Goal: Task Accomplishment & Management: Complete application form

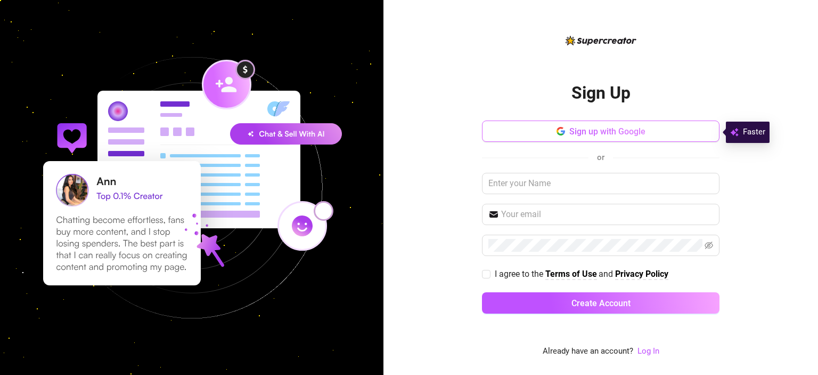
click at [625, 131] on span "Sign up with Google" at bounding box center [608, 131] width 76 height 10
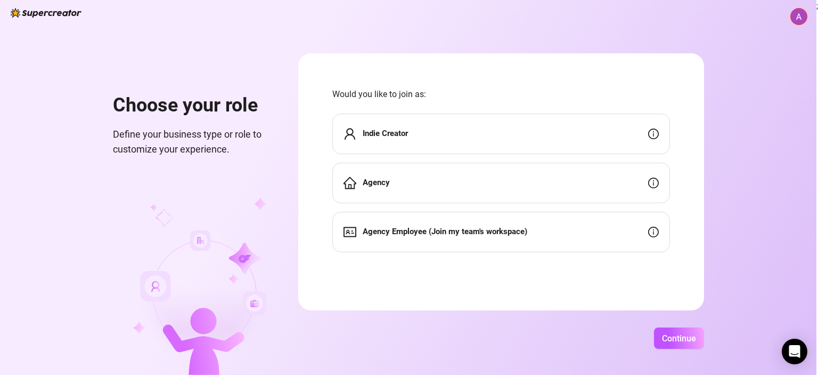
click at [434, 135] on div "Indie Creator" at bounding box center [502, 134] width 338 height 40
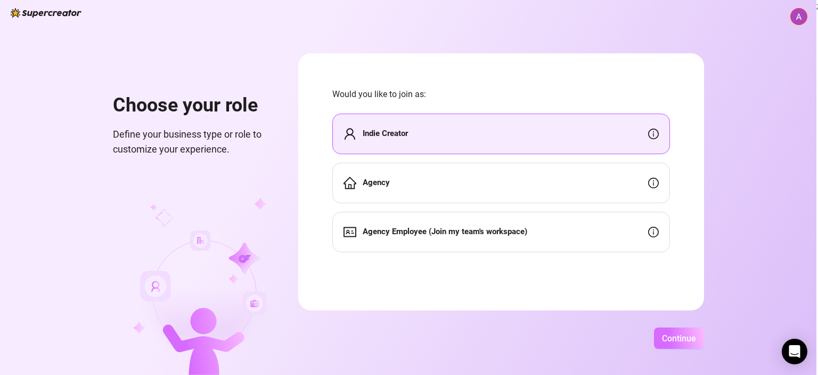
click at [669, 347] on button "Continue" at bounding box center [679, 337] width 50 height 21
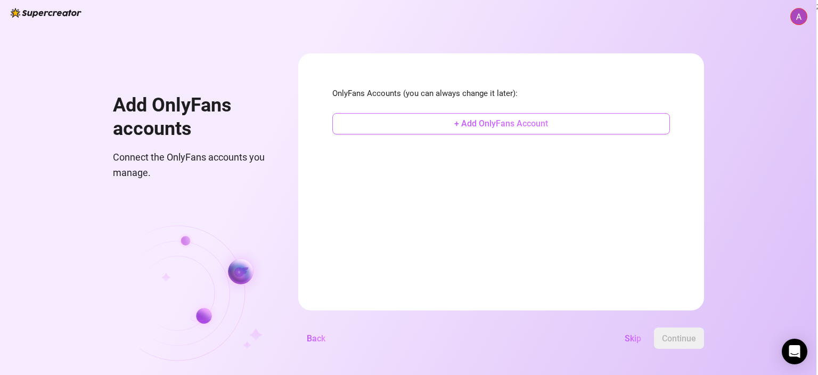
click at [486, 119] on span "+ Add OnlyFans Account" at bounding box center [502, 123] width 94 height 10
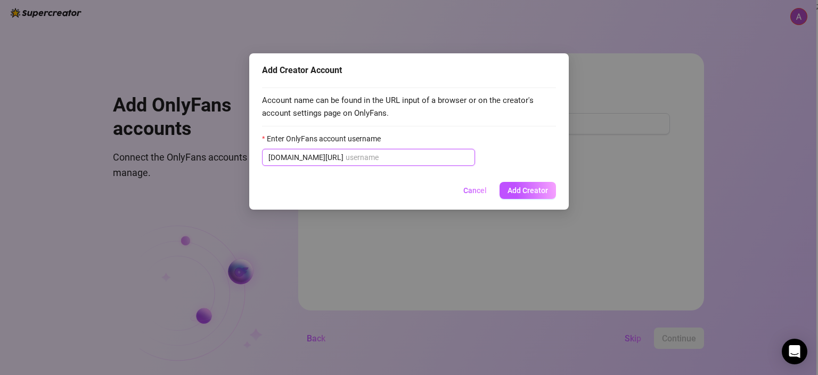
click at [371, 153] on input "Enter OnlyFans account username" at bounding box center [407, 157] width 123 height 12
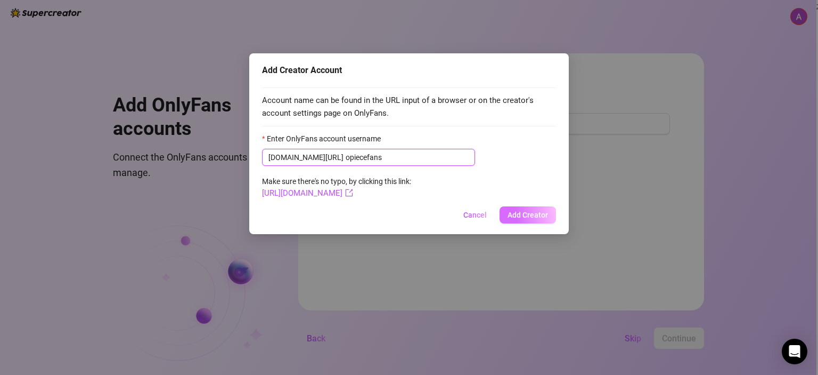
type input "opiecefans"
click at [514, 214] on span "Add Creator" at bounding box center [528, 214] width 40 height 9
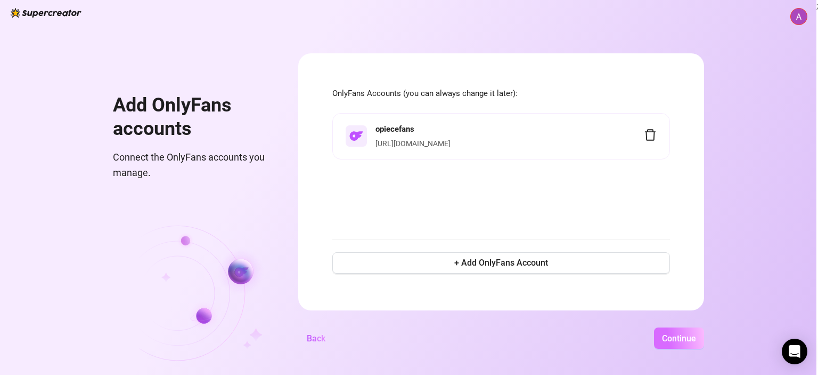
click at [679, 341] on span "Continue" at bounding box center [679, 338] width 34 height 10
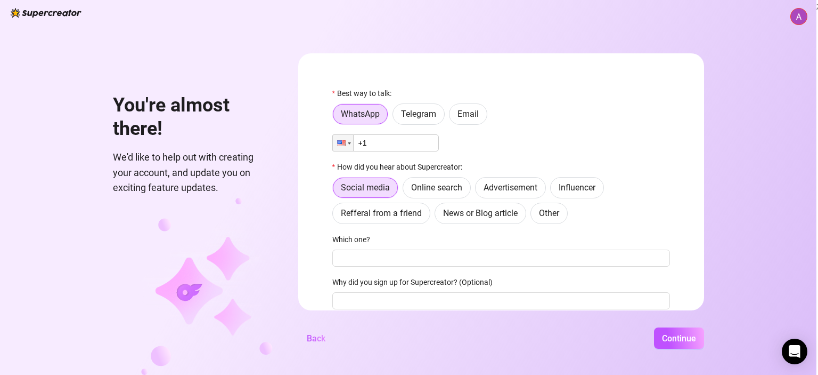
click at [385, 140] on input "+1" at bounding box center [386, 142] width 107 height 17
click at [342, 140] on div at bounding box center [341, 143] width 9 height 6
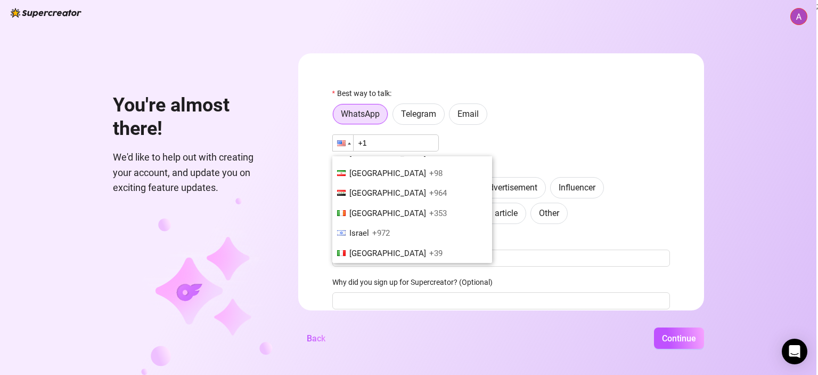
scroll to position [1812, 0]
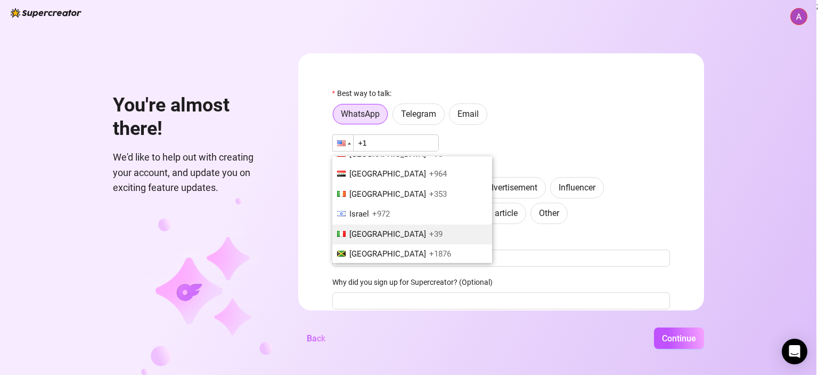
click at [358, 229] on span "Italy" at bounding box center [388, 234] width 77 height 10
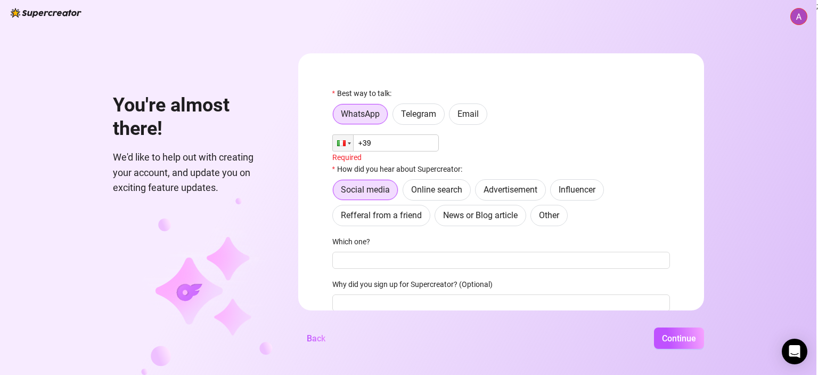
click at [396, 142] on input "+39" at bounding box center [386, 142] width 107 height 17
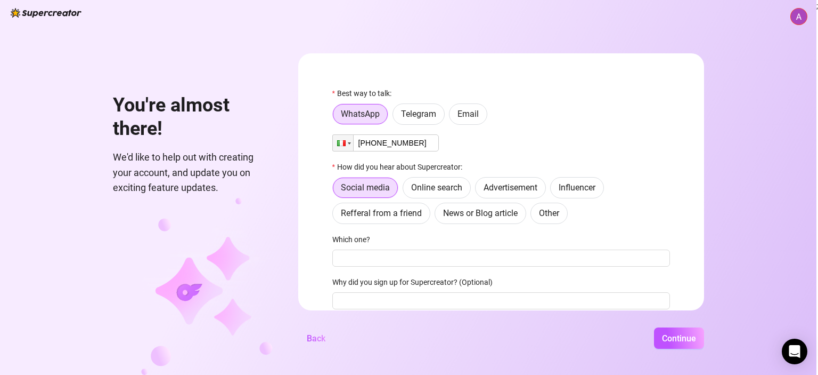
type input "+39 339 4324187"
click at [499, 147] on div "Phone +39 339 4324187" at bounding box center [502, 142] width 338 height 17
click at [442, 192] on span "Online search" at bounding box center [436, 187] width 51 height 10
click at [406, 190] on input "Online search" at bounding box center [406, 190] width 0 height 0
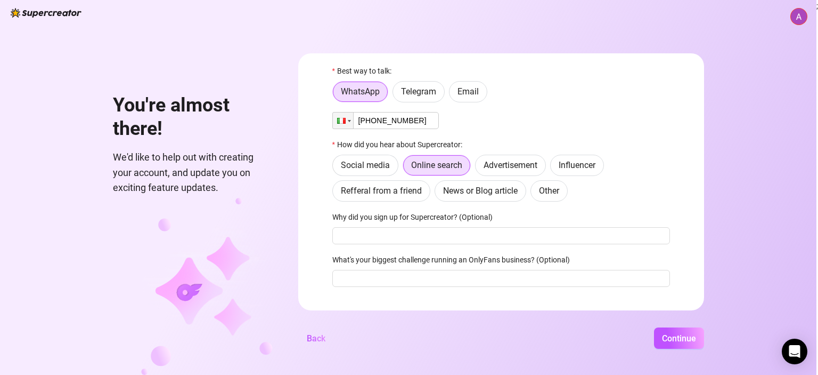
scroll to position [43, 0]
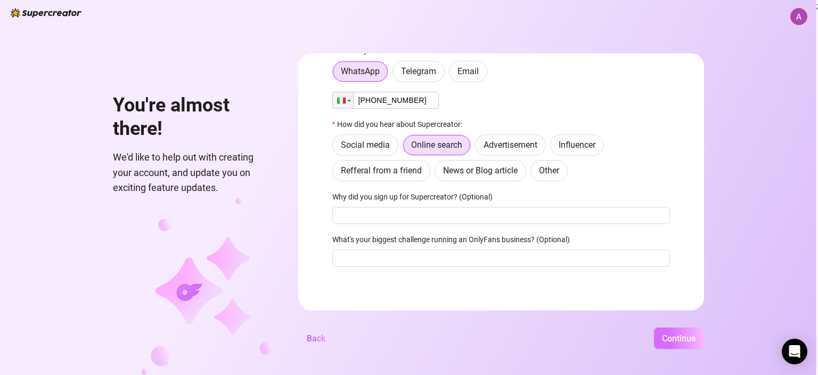
click at [668, 340] on span "Continue" at bounding box center [679, 338] width 34 height 10
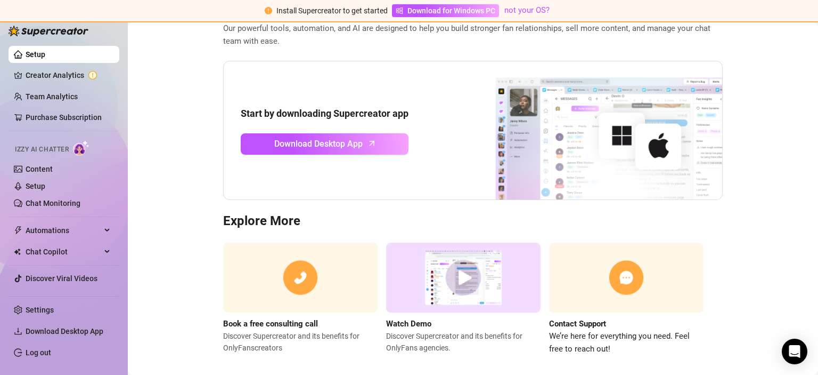
scroll to position [86, 0]
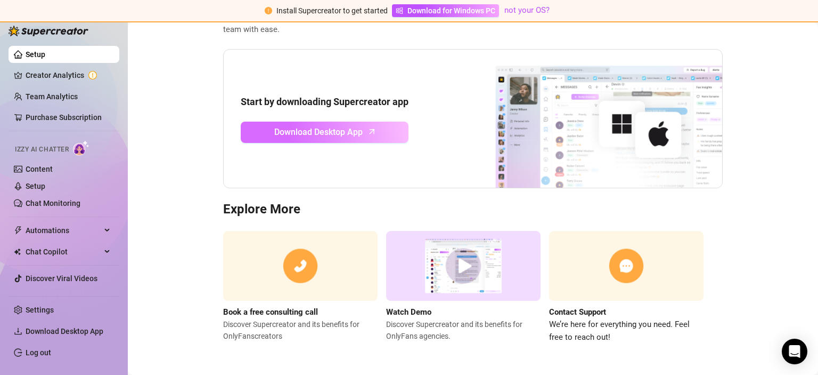
click at [309, 136] on span "Download Desktop App" at bounding box center [318, 131] width 88 height 13
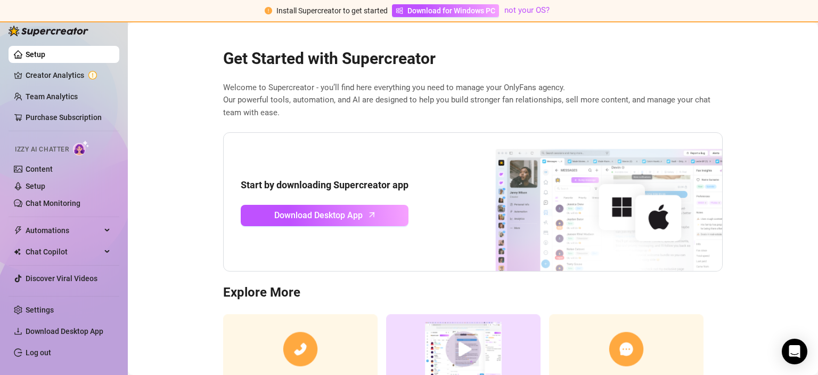
scroll to position [0, 0]
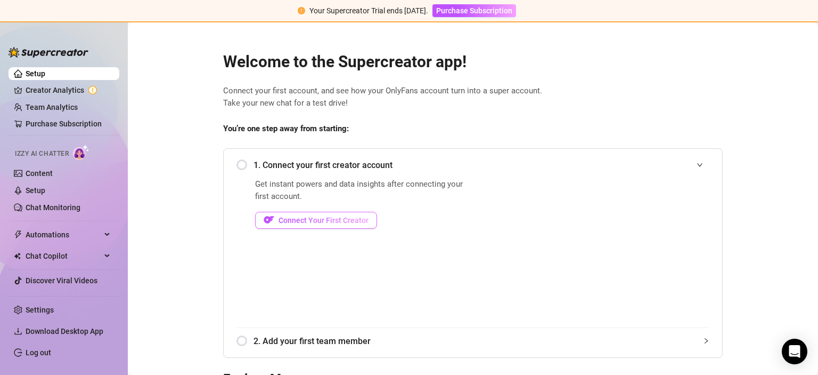
click at [318, 221] on span "Connect Your First Creator" at bounding box center [324, 220] width 90 height 9
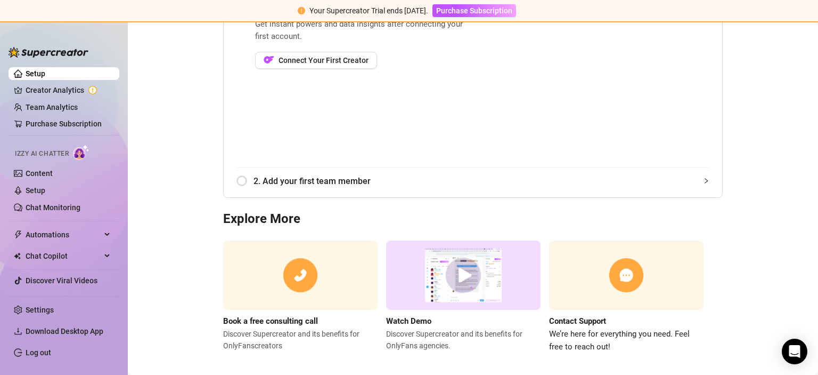
scroll to position [53, 0]
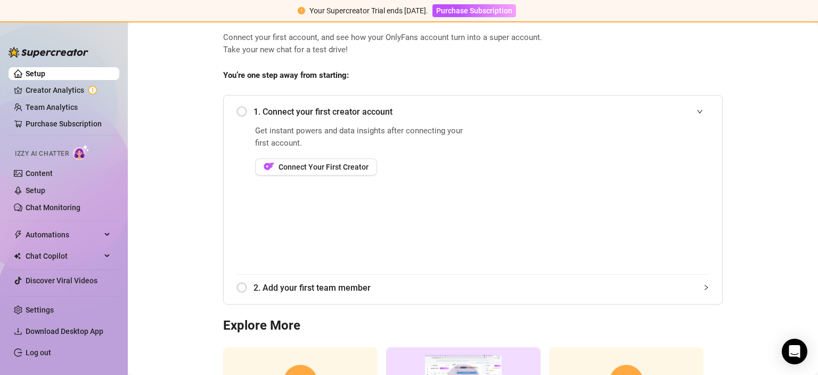
drag, startPoint x: 224, startPoint y: 93, endPoint x: 238, endPoint y: 120, distance: 29.8
click at [289, 123] on div "Welcome to the Supercreator app! Connect your first account, and see how your O…" at bounding box center [473, 222] width 517 height 474
click at [359, 164] on span "Connect Your First Creator" at bounding box center [324, 167] width 90 height 9
click at [320, 168] on span "Connect Your First Creator" at bounding box center [324, 167] width 90 height 9
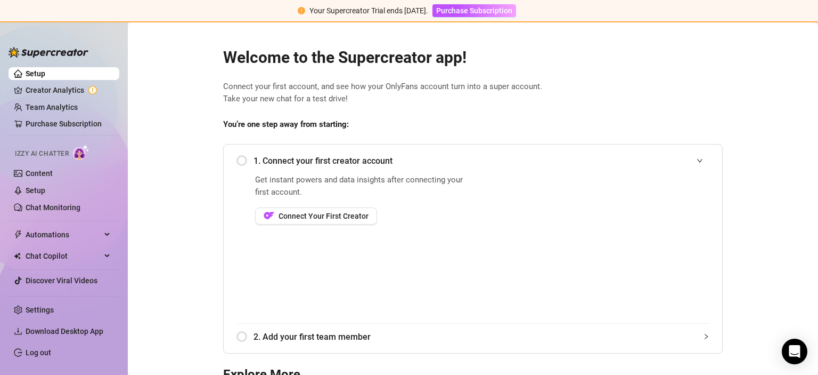
scroll to position [0, 0]
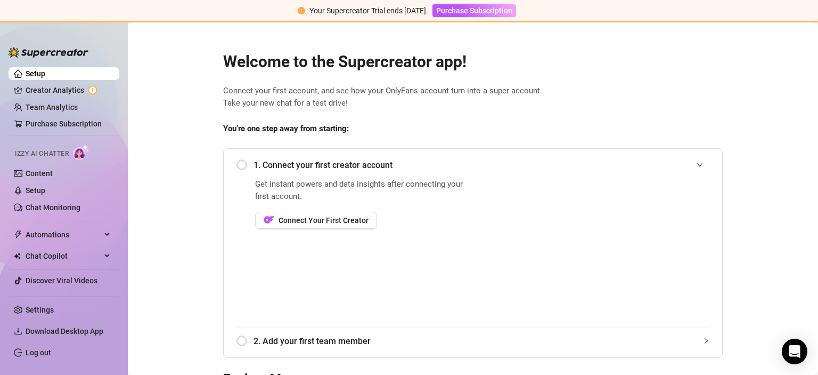
click at [238, 164] on div "1. Connect your first creator account" at bounding box center [473, 165] width 473 height 26
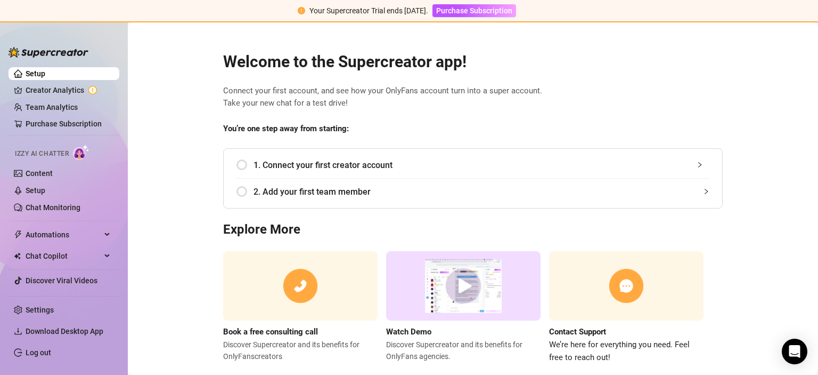
click at [238, 164] on div "1. Connect your first creator account" at bounding box center [473, 165] width 473 height 26
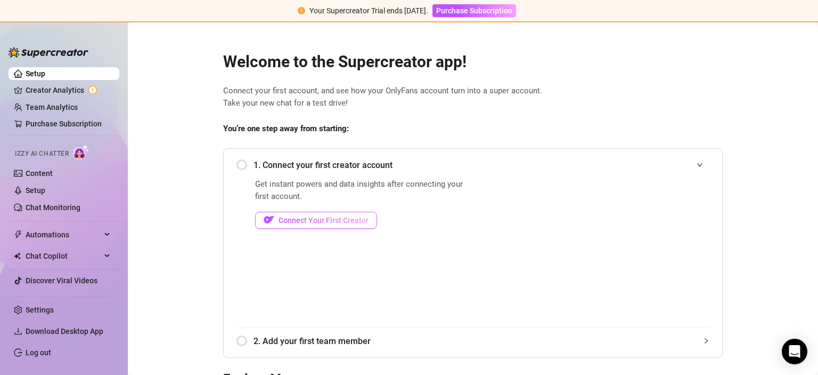
click at [289, 222] on span "Connect Your First Creator" at bounding box center [324, 220] width 90 height 9
click at [793, 346] on icon "Open Intercom Messenger" at bounding box center [795, 351] width 12 height 14
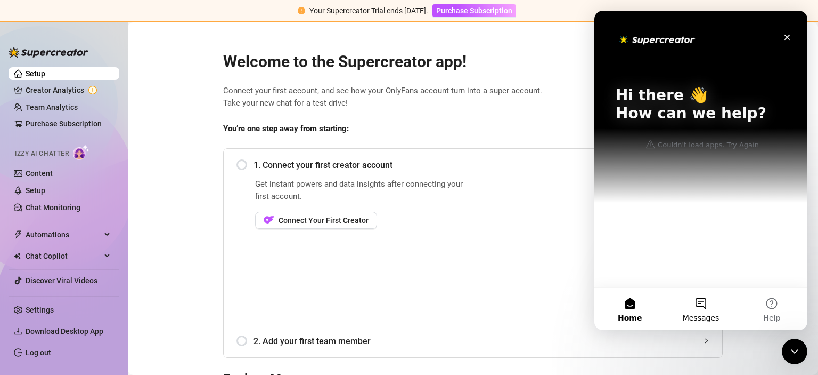
click at [693, 302] on button "Messages" at bounding box center [701, 308] width 71 height 43
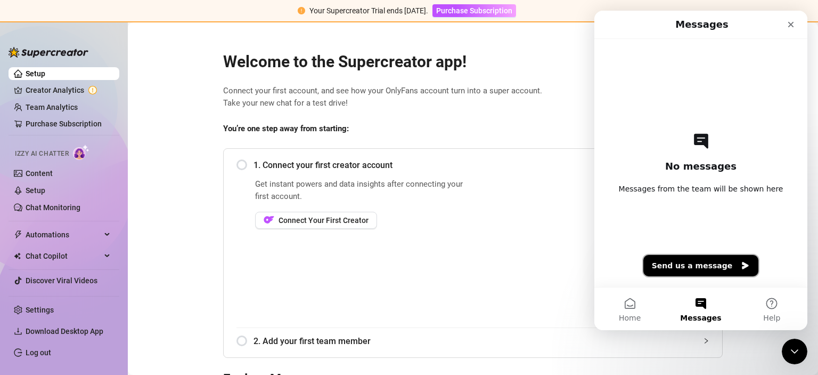
click at [700, 265] on button "Send us a message" at bounding box center [702, 265] width 116 height 21
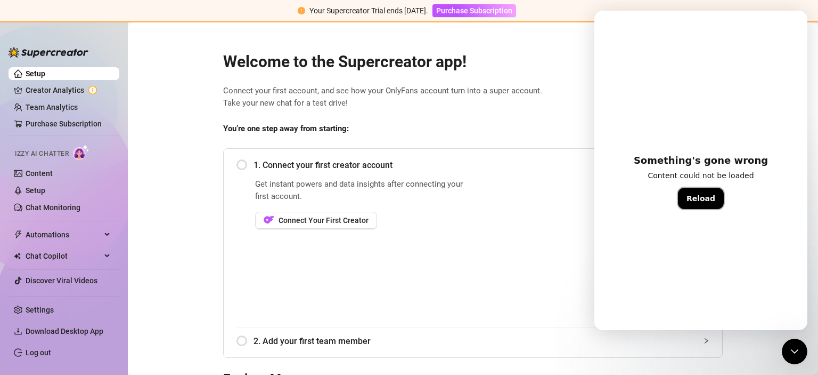
click at [701, 199] on button "Reload" at bounding box center [701, 198] width 46 height 21
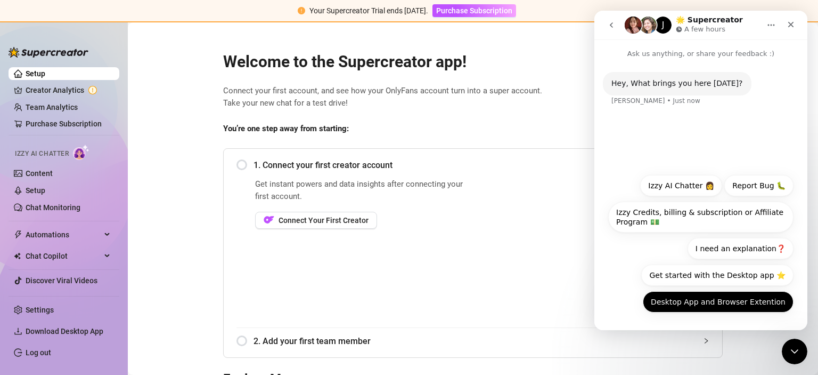
click at [708, 301] on button "Desktop App and Browser Extention" at bounding box center [718, 301] width 151 height 21
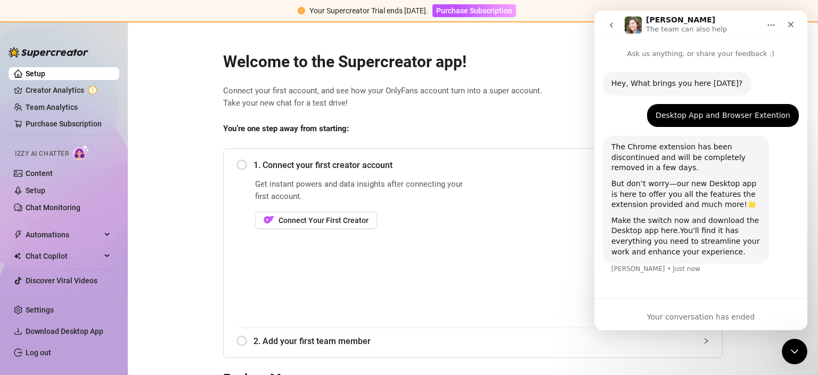
click at [671, 223] on link "Make the switch now and download the Desktop app here." at bounding box center [686, 225] width 148 height 19
